Goal: Navigation & Orientation: Find specific page/section

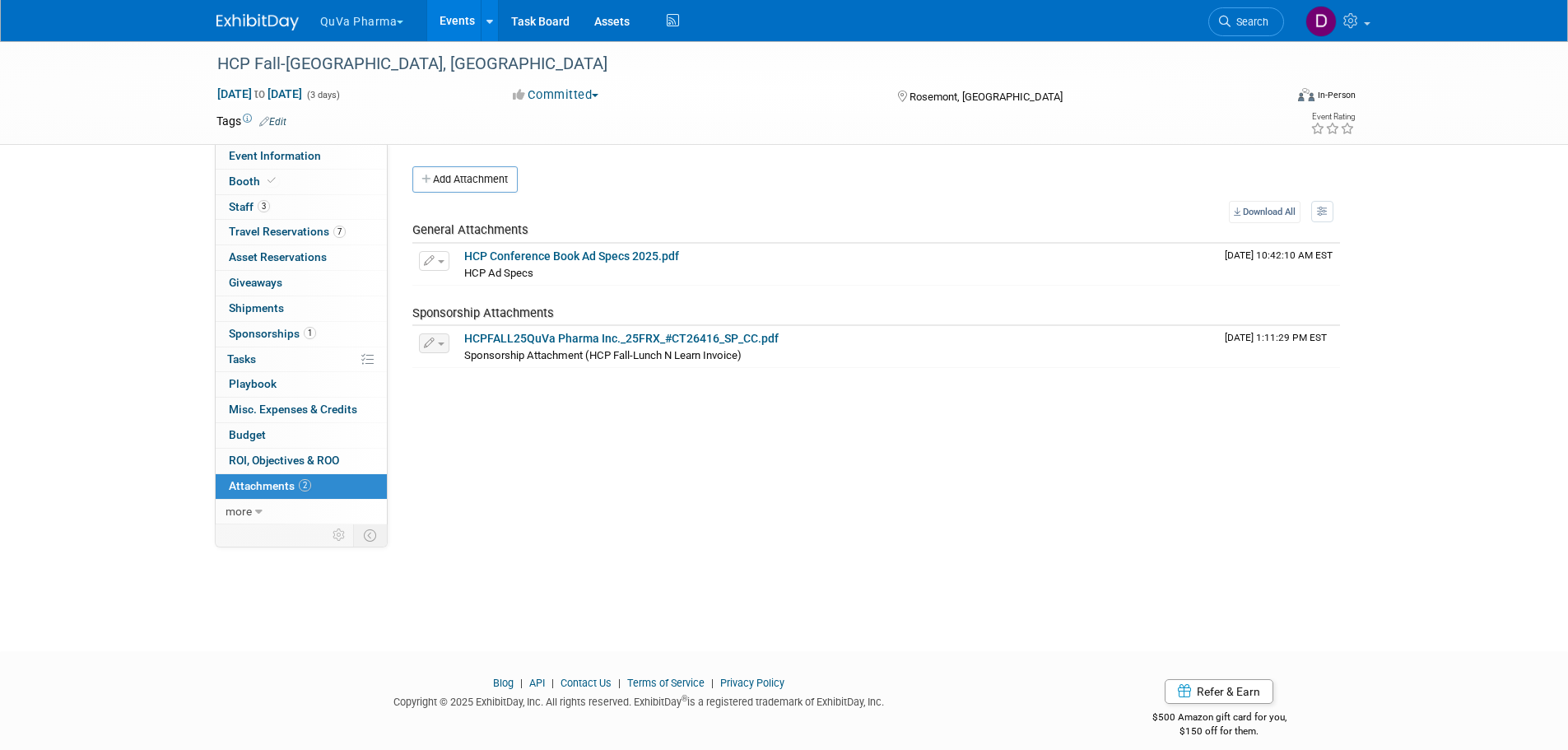
click at [353, 15] on button "QuVa Pharma" at bounding box center [372, 18] width 107 height 36
click at [371, 89] on link "QuVa Pharma" at bounding box center [378, 99] width 118 height 23
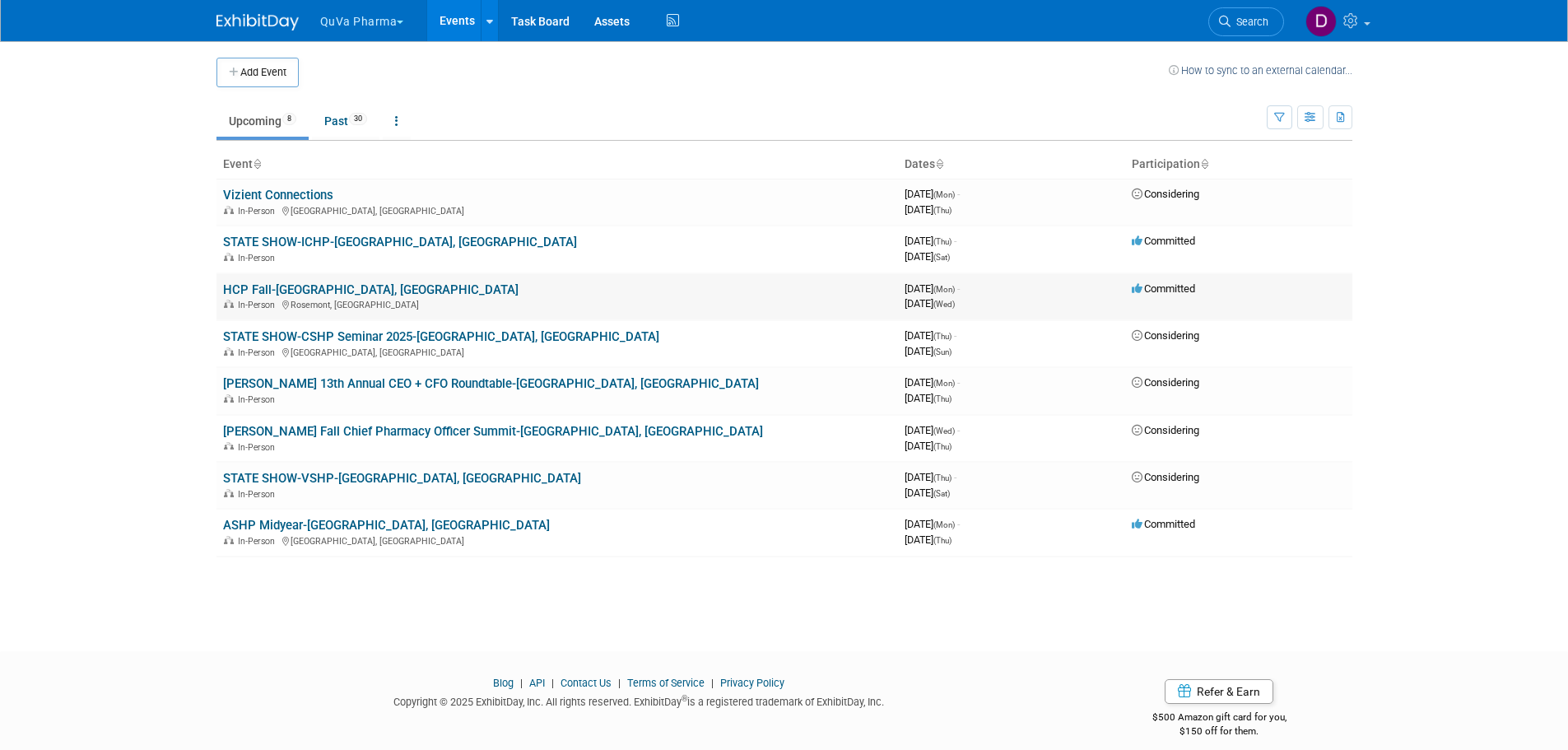
click at [287, 284] on link "HCP Fall-[GEOGRAPHIC_DATA], [GEOGRAPHIC_DATA]" at bounding box center [371, 289] width 296 height 15
